Goal: Information Seeking & Learning: Learn about a topic

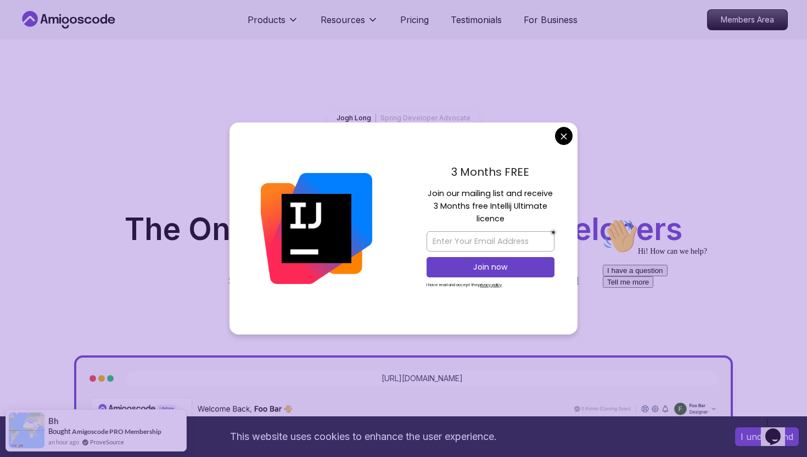
click at [80, 24] on icon at bounding box center [68, 20] width 99 height 18
click at [71, 21] on icon at bounding box center [73, 20] width 7 height 7
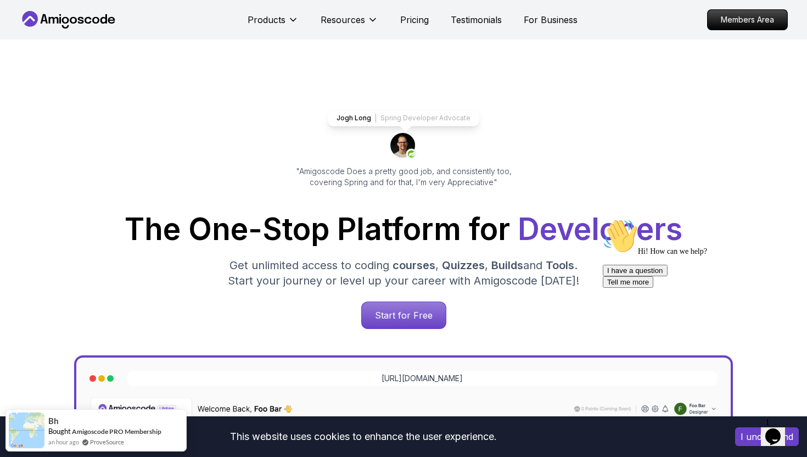
click at [57, 19] on icon at bounding box center [54, 20] width 10 height 7
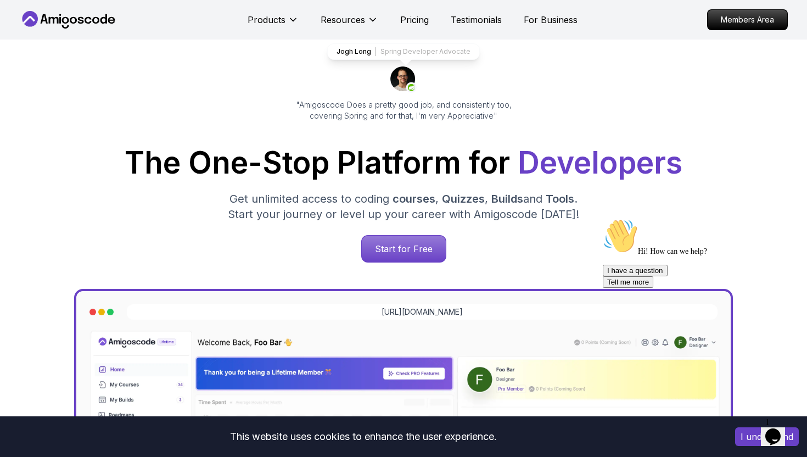
scroll to position [77, 0]
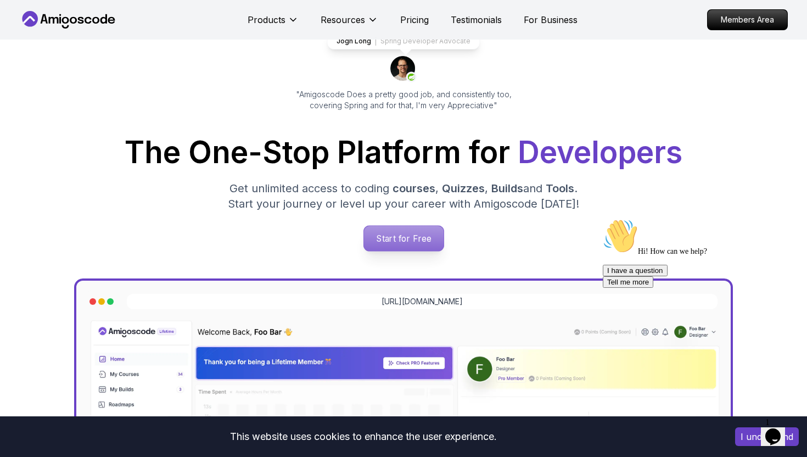
click at [409, 250] on p "Start for Free" at bounding box center [403, 238] width 80 height 25
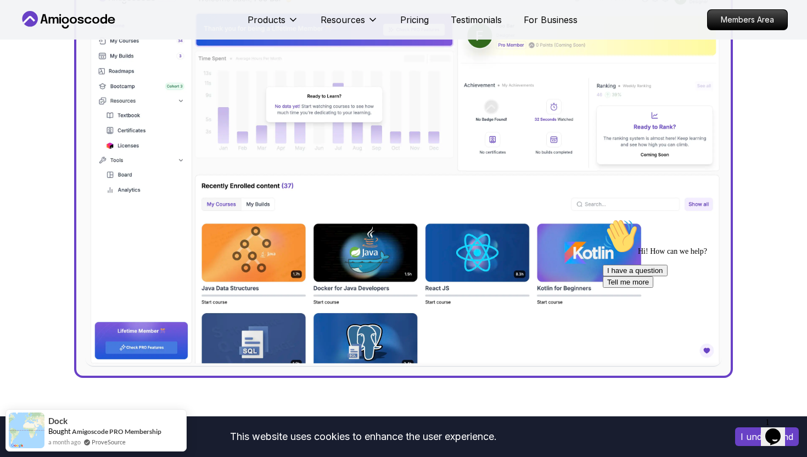
scroll to position [396, 0]
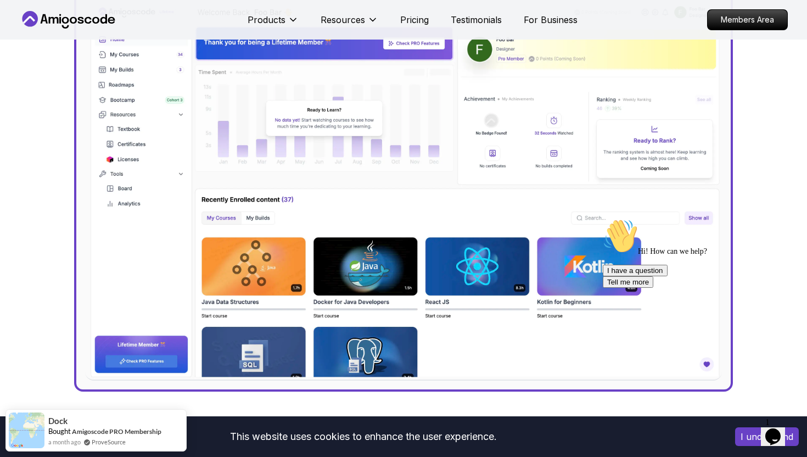
click at [603, 218] on icon "Chat attention grabber" at bounding box center [603, 218] width 0 height 0
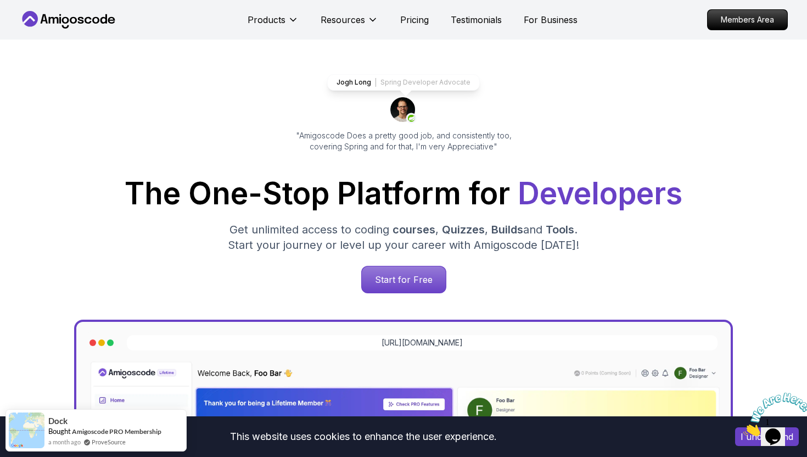
scroll to position [0, 0]
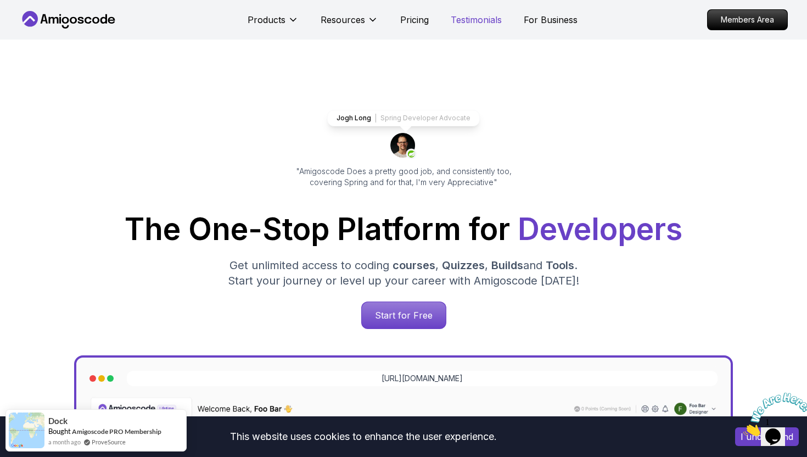
click at [469, 23] on p "Testimonials" at bounding box center [476, 19] width 51 height 13
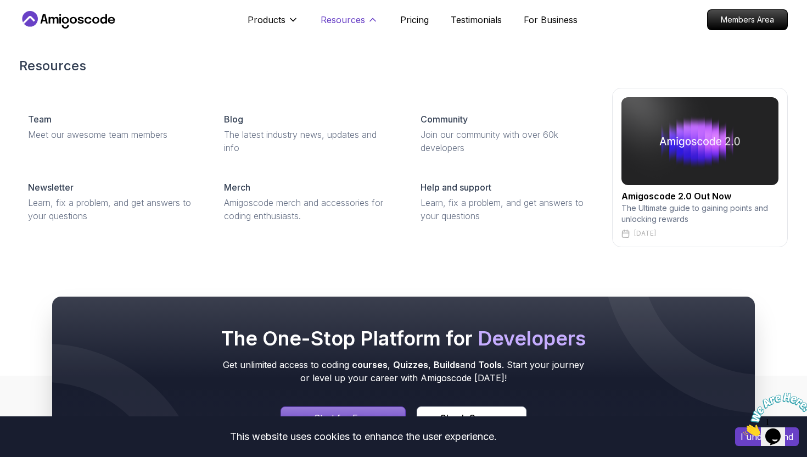
click at [340, 25] on p "Resources" at bounding box center [343, 19] width 44 height 13
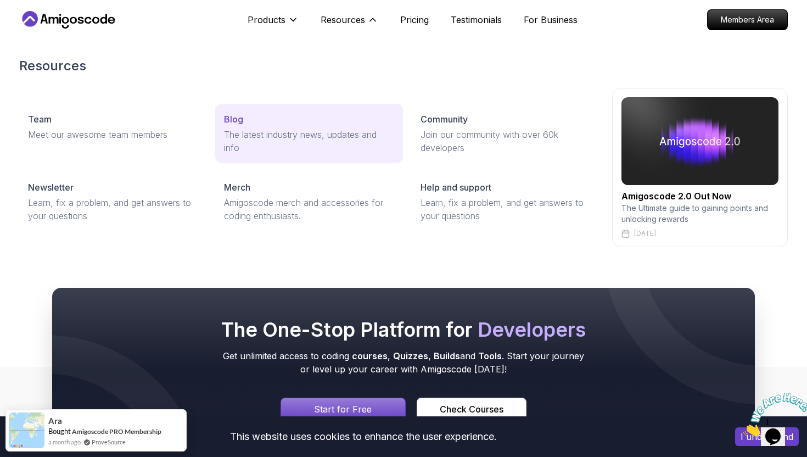
click at [243, 121] on div "Blog" at bounding box center [309, 119] width 170 height 13
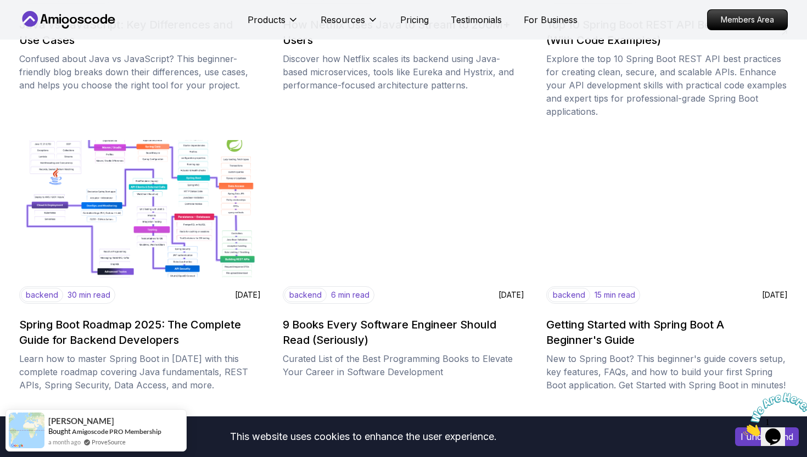
scroll to position [1335, 0]
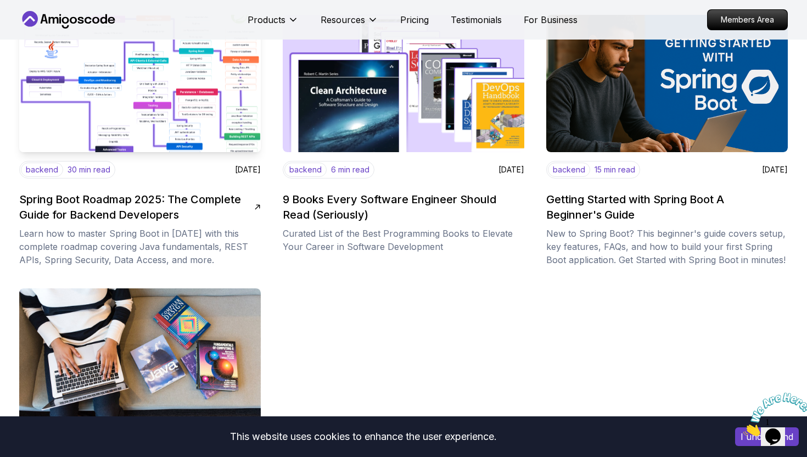
click at [151, 116] on img at bounding box center [140, 84] width 254 height 144
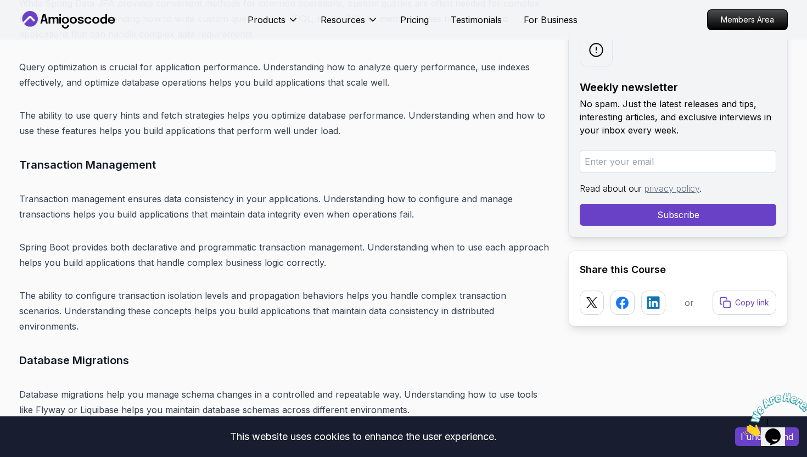
scroll to position [9426, 0]
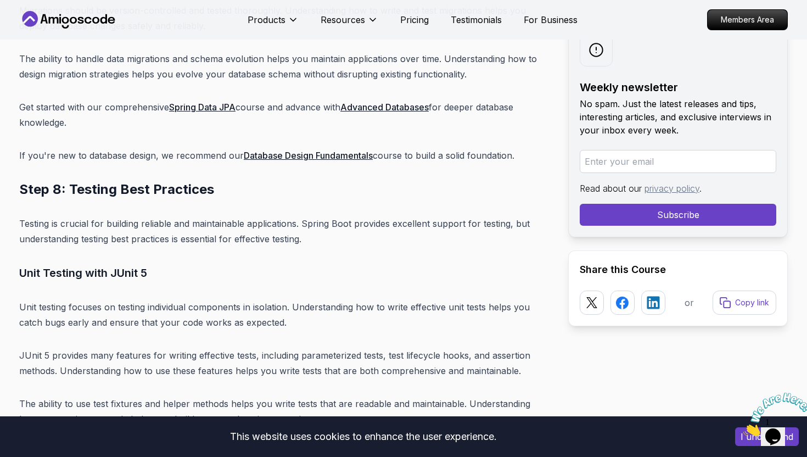
click at [743, 428] on icon "Close" at bounding box center [743, 432] width 0 height 9
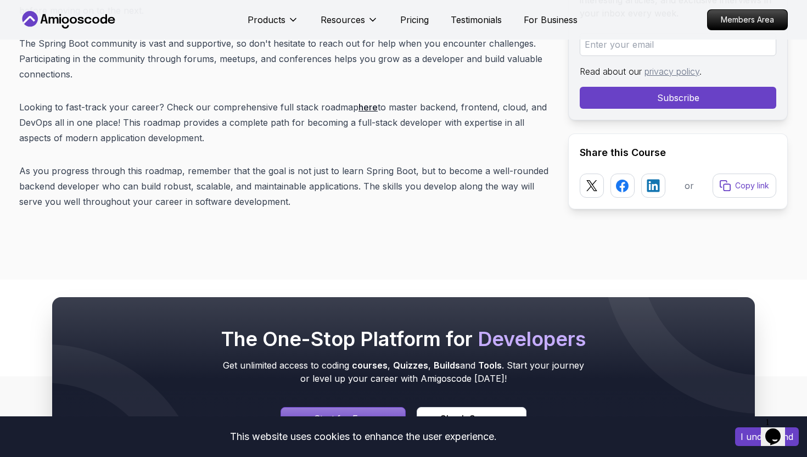
scroll to position [13919, 0]
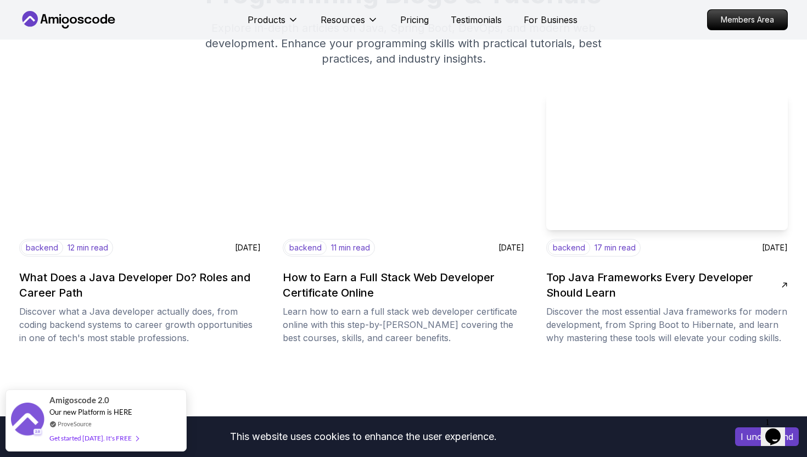
scroll to position [130, 0]
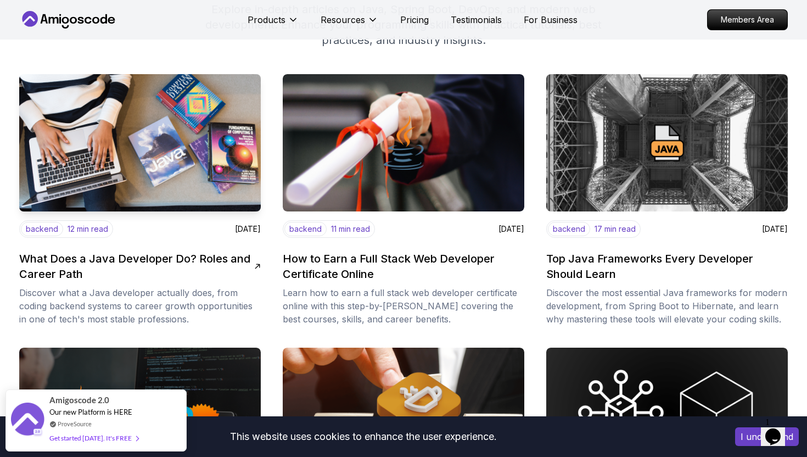
click at [157, 103] on img at bounding box center [140, 143] width 254 height 144
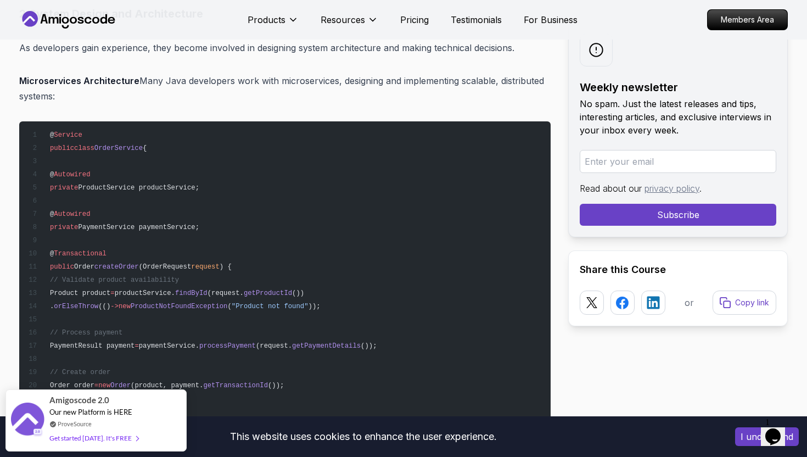
scroll to position [1375, 0]
